Goal: Task Accomplishment & Management: Use online tool/utility

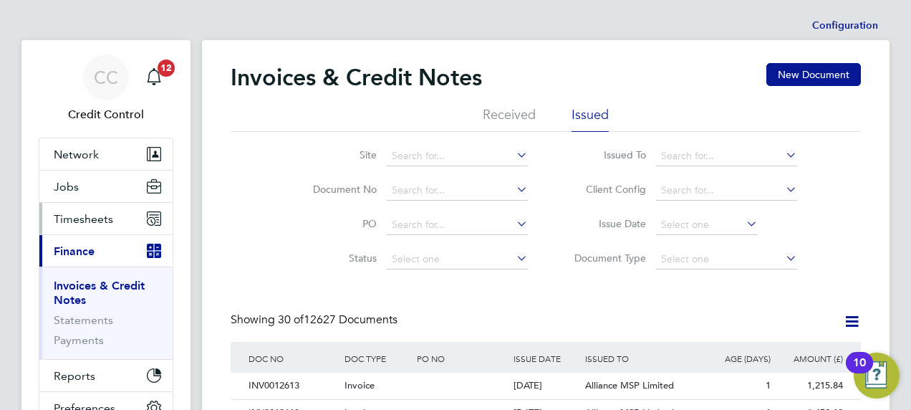
click at [76, 216] on span "Timesheets" at bounding box center [83, 219] width 59 height 14
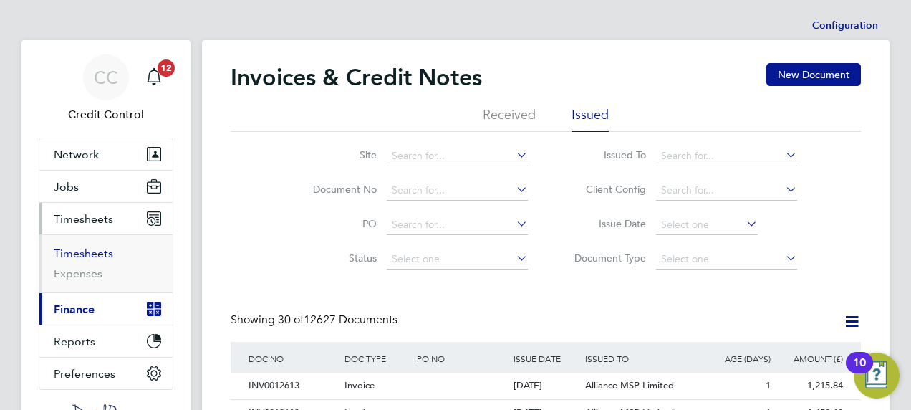
drag, startPoint x: 92, startPoint y: 248, endPoint x: 120, endPoint y: 246, distance: 28.0
click at [92, 248] on link "Timesheets" at bounding box center [83, 253] width 59 height 14
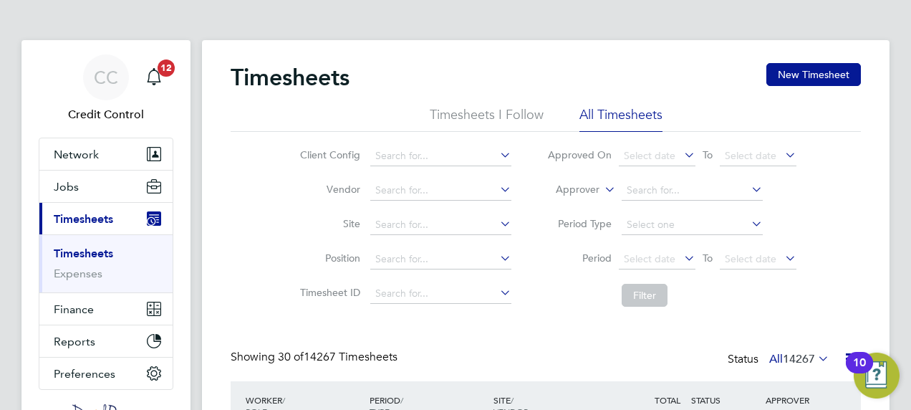
click at [583, 191] on label "Approver" at bounding box center [567, 190] width 64 height 14
click at [577, 206] on li "Worker" at bounding box center [564, 206] width 70 height 19
click at [649, 188] on input at bounding box center [692, 191] width 141 height 20
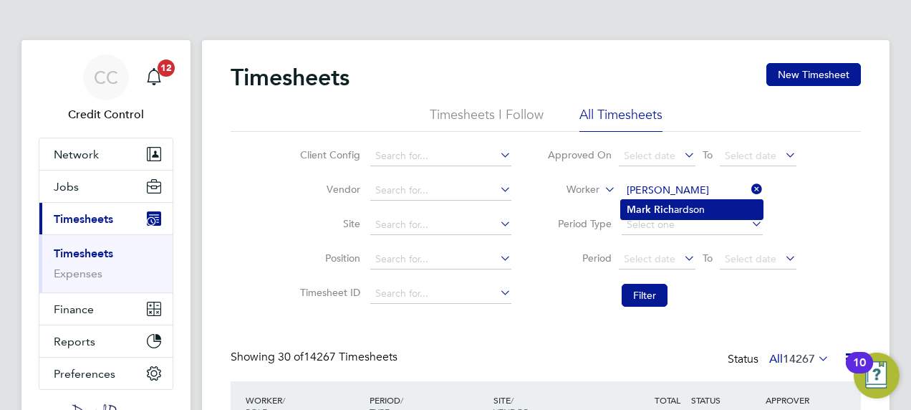
click at [663, 208] on b "Rich" at bounding box center [664, 209] width 20 height 12
type input "[PERSON_NAME]"
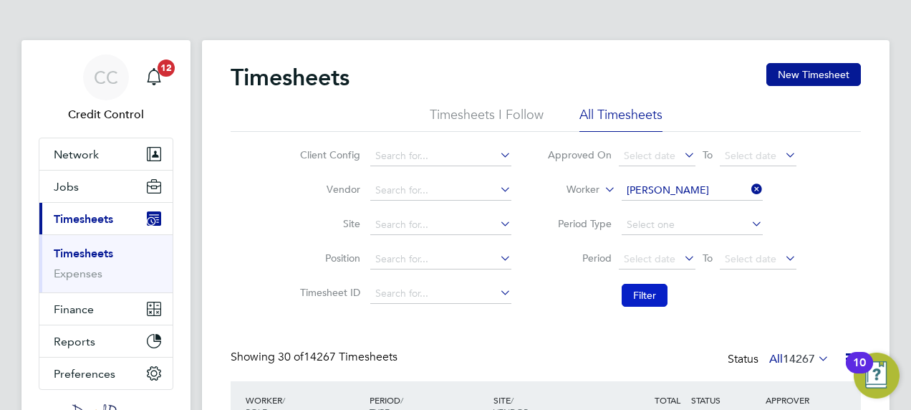
click at [643, 291] on button "Filter" at bounding box center [645, 295] width 46 height 23
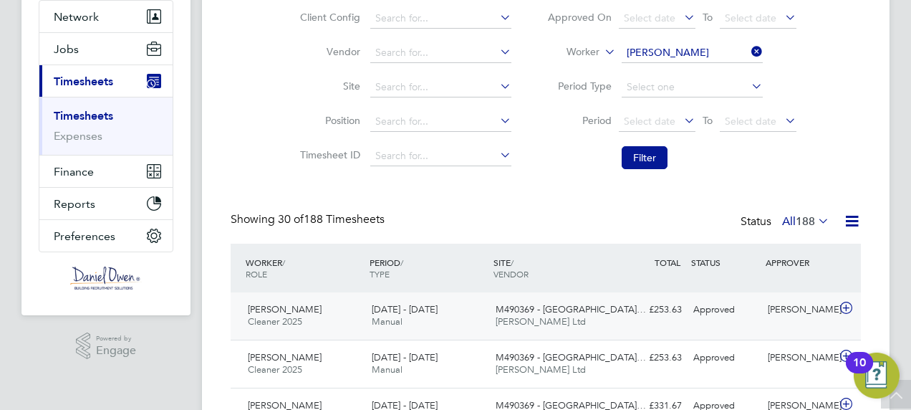
click at [848, 304] on icon at bounding box center [847, 307] width 18 height 11
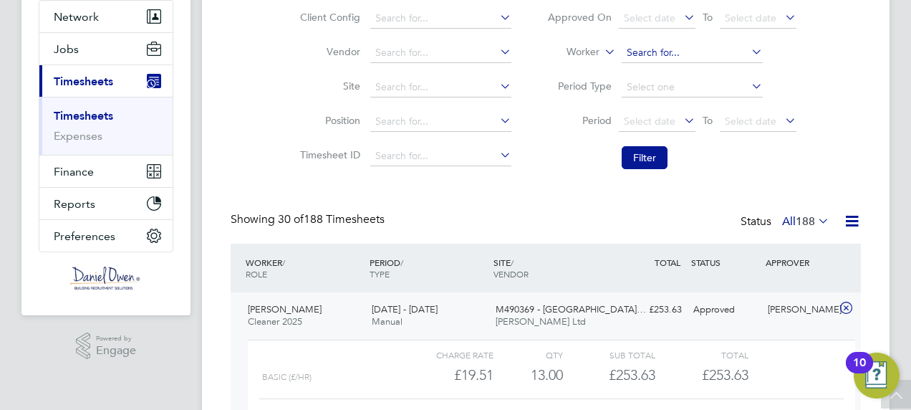
click at [706, 49] on input at bounding box center [692, 53] width 141 height 20
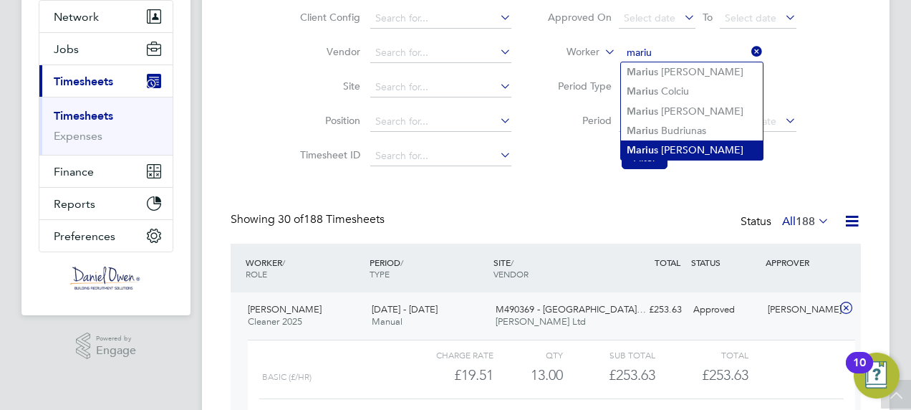
click at [692, 148] on li "[PERSON_NAME] s [PERSON_NAME]" at bounding box center [692, 149] width 142 height 19
type input "[PERSON_NAME]"
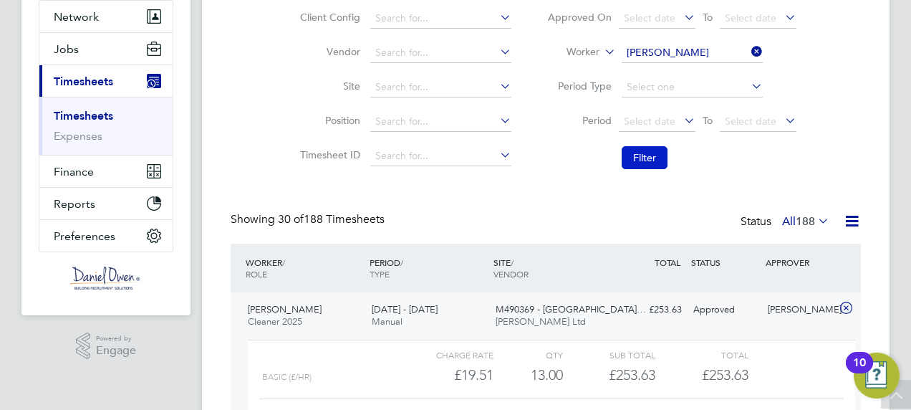
click at [642, 158] on button "Filter" at bounding box center [645, 157] width 46 height 23
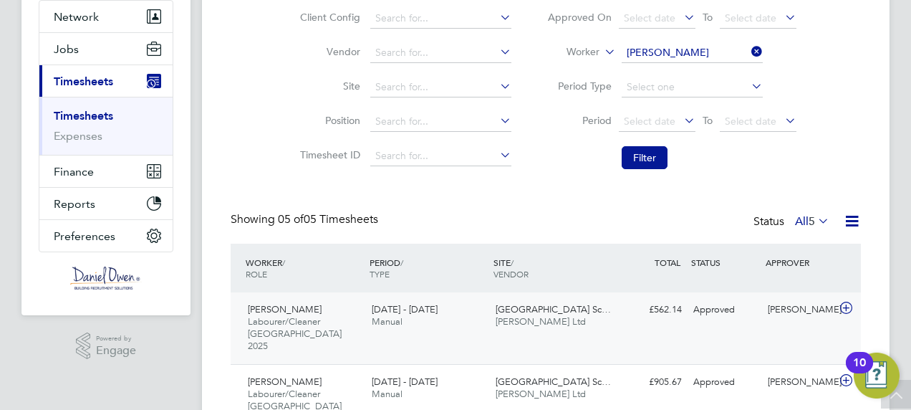
click at [846, 305] on icon at bounding box center [847, 307] width 18 height 11
